Goal: Information Seeking & Learning: Learn about a topic

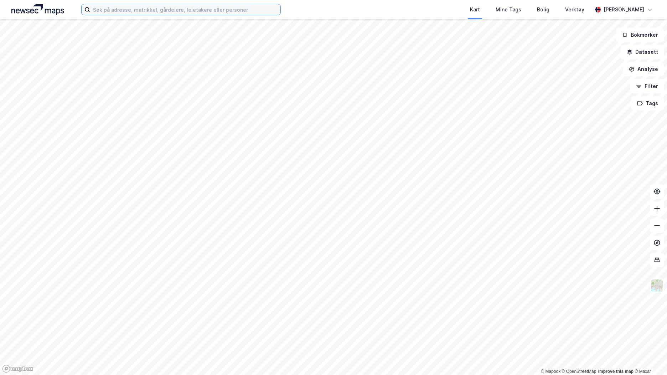
click at [169, 8] on input at bounding box center [185, 9] width 190 height 11
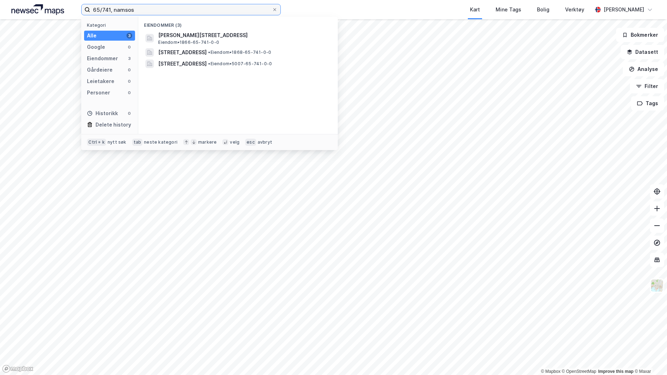
type input "65/741, namsos"
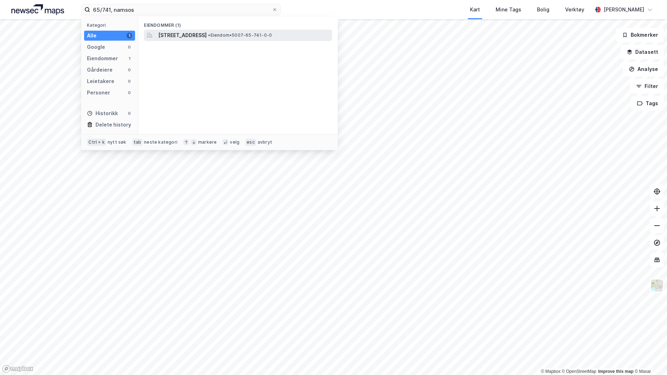
click at [206, 35] on span "[STREET_ADDRESS]" at bounding box center [182, 35] width 48 height 9
